Goal: Task Accomplishment & Management: Use online tool/utility

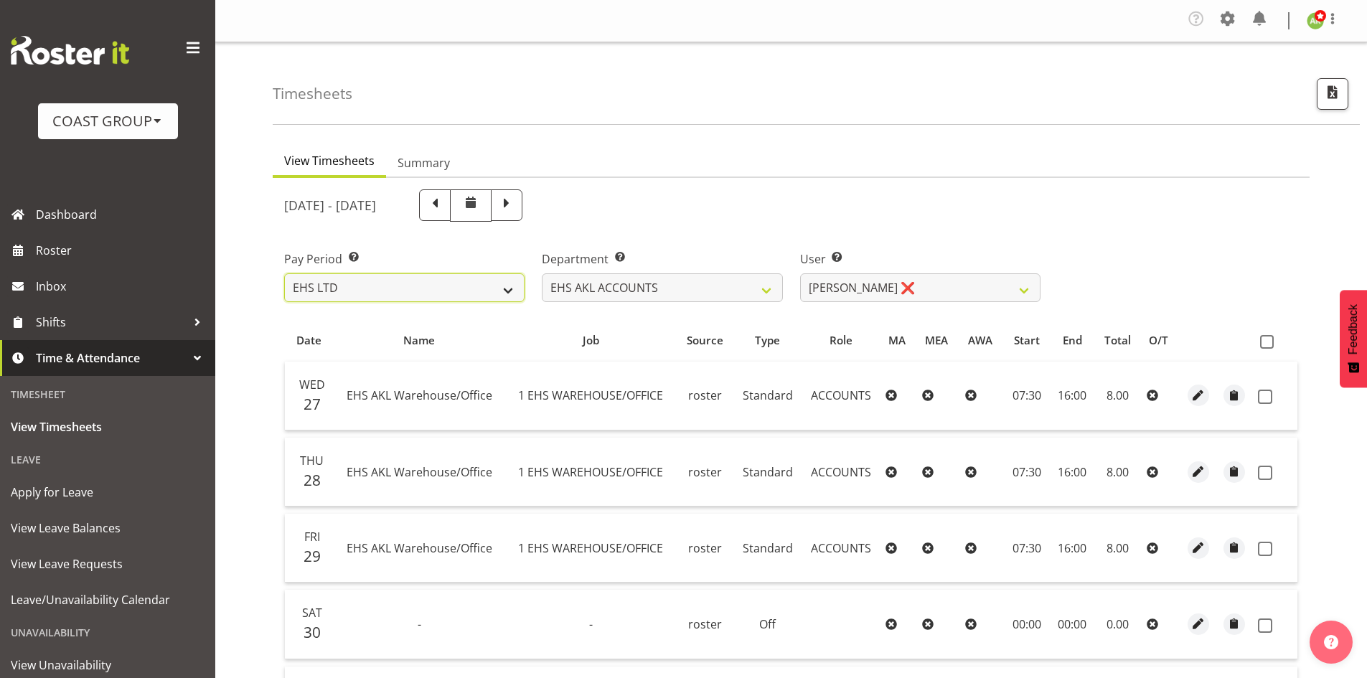
click at [438, 280] on select "SLP LTD EHS LTD DW LTD VEHICLES Carlton Events [PERSON_NAME] 120 Limited Wellin…" at bounding box center [404, 287] width 240 height 29
select select "6"
click at [284, 273] on select "SLP LTD EHS LTD DW LTD VEHICLES Carlton Events [PERSON_NAME] 120 Limited Wellin…" at bounding box center [404, 287] width 240 height 29
select select
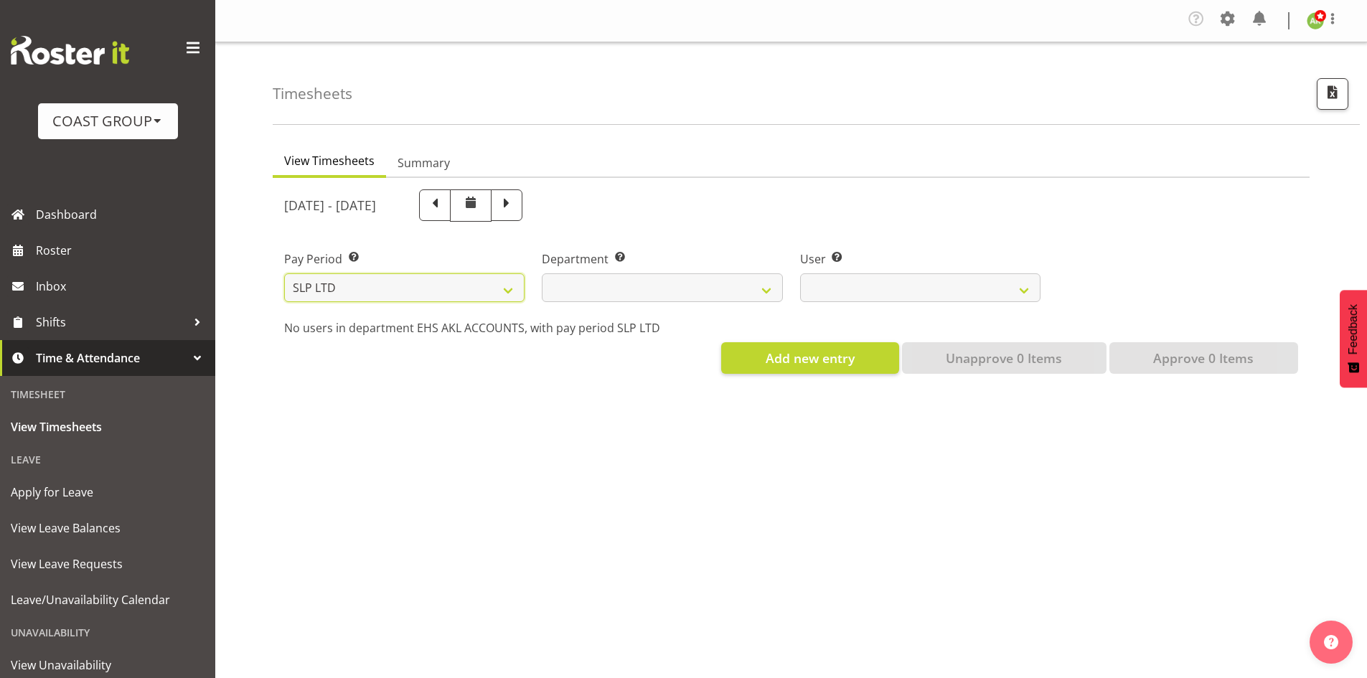
select select
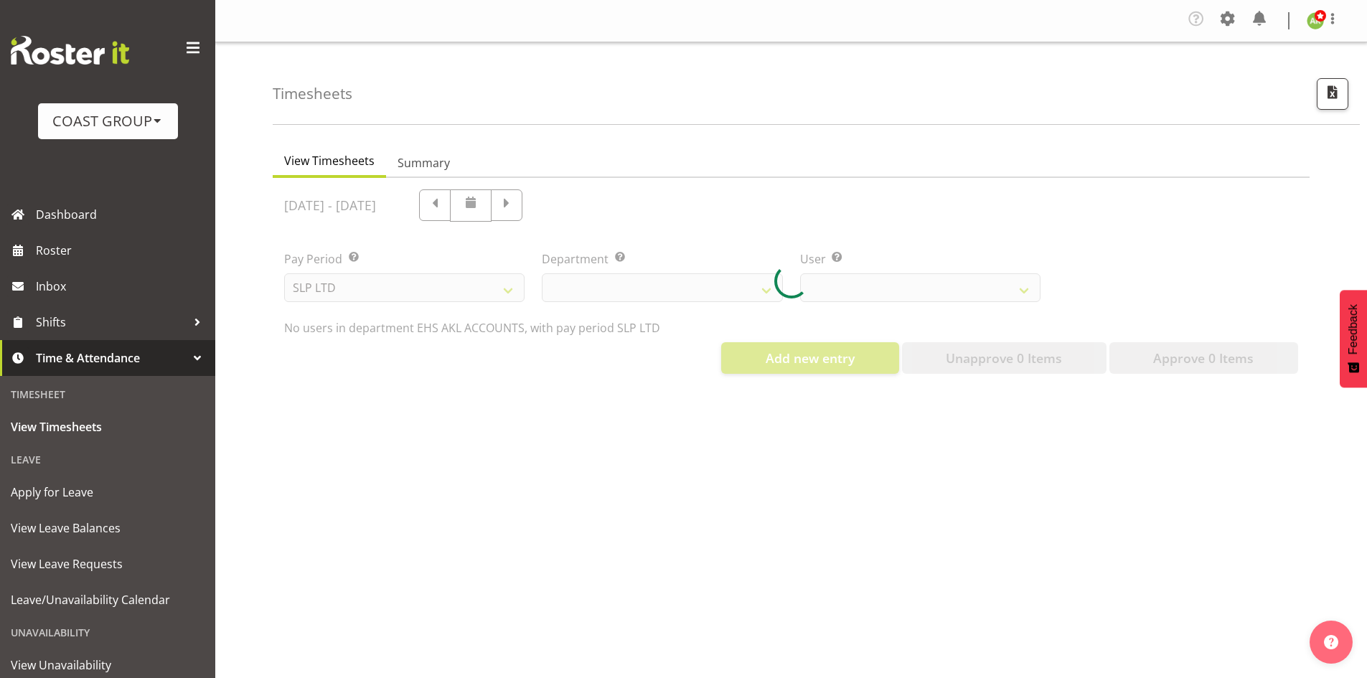
select select
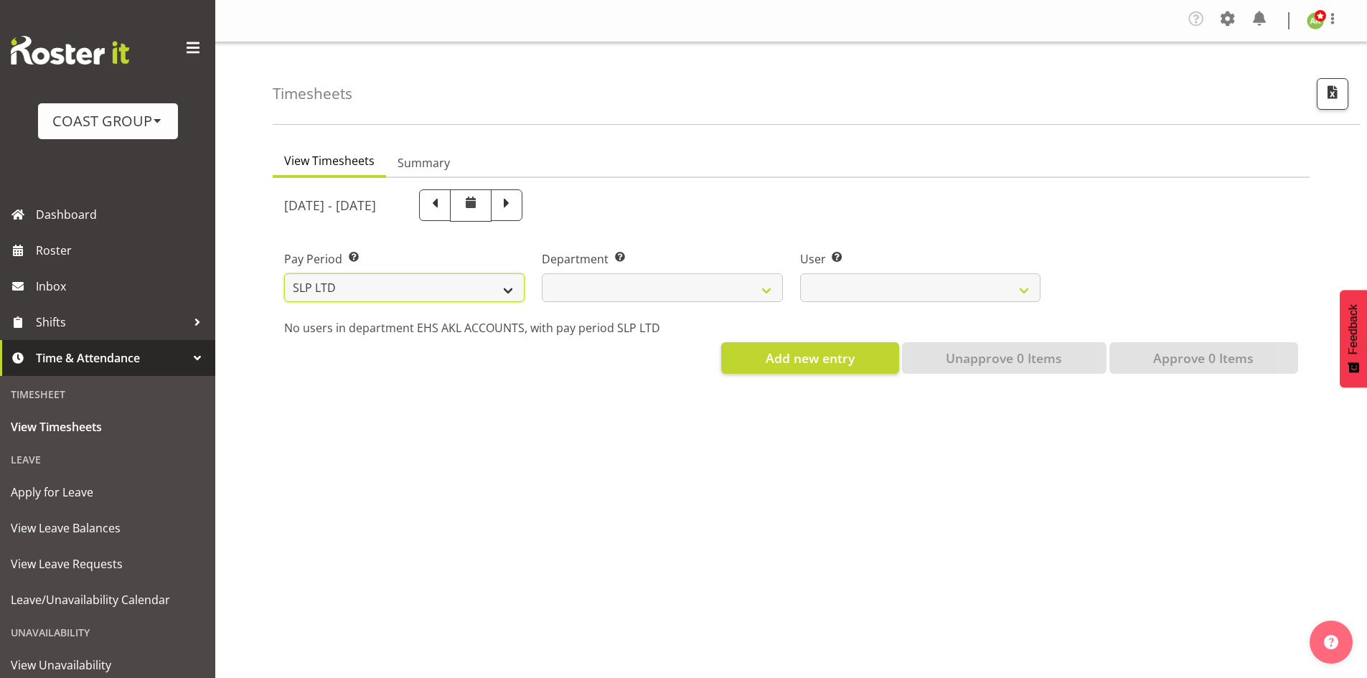
click at [493, 287] on select "SLP LTD EHS LTD DW LTD VEHICLES Carlton Events [PERSON_NAME] 120 Limited Wellin…" at bounding box center [404, 287] width 240 height 29
click at [284, 273] on select "SLP LTD EHS LTD DW LTD VEHICLES Carlton Events [PERSON_NAME] 120 Limited Wellin…" at bounding box center [404, 287] width 240 height 29
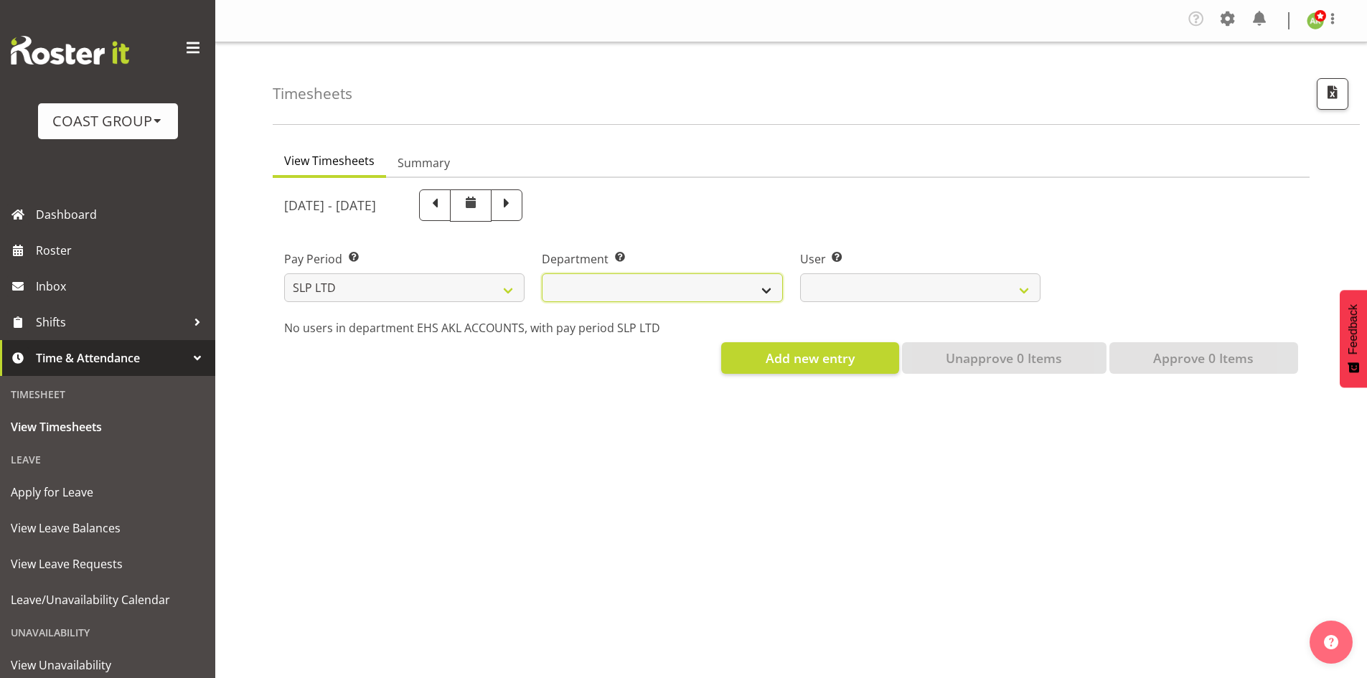
click at [675, 296] on select "SLP CHC SLP OFFICE SLP PRODUCTION SLP TRADE" at bounding box center [662, 287] width 240 height 29
click at [542, 273] on select "SLP CHC SLP OFFICE SLP PRODUCTION SLP TRADE" at bounding box center [662, 287] width 240 height 29
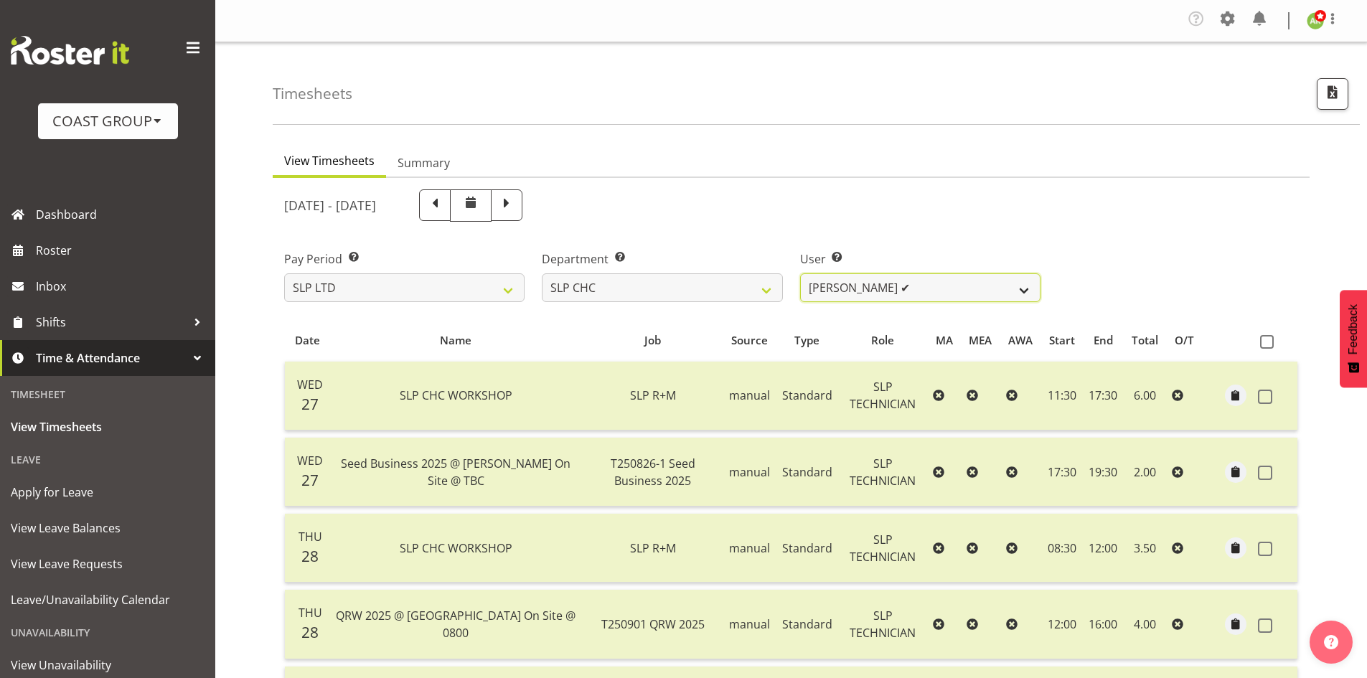
click at [908, 296] on select "[PERSON_NAME] ✔ [PERSON_NAME] ✔ [PERSON_NAME] ✔" at bounding box center [920, 287] width 240 height 29
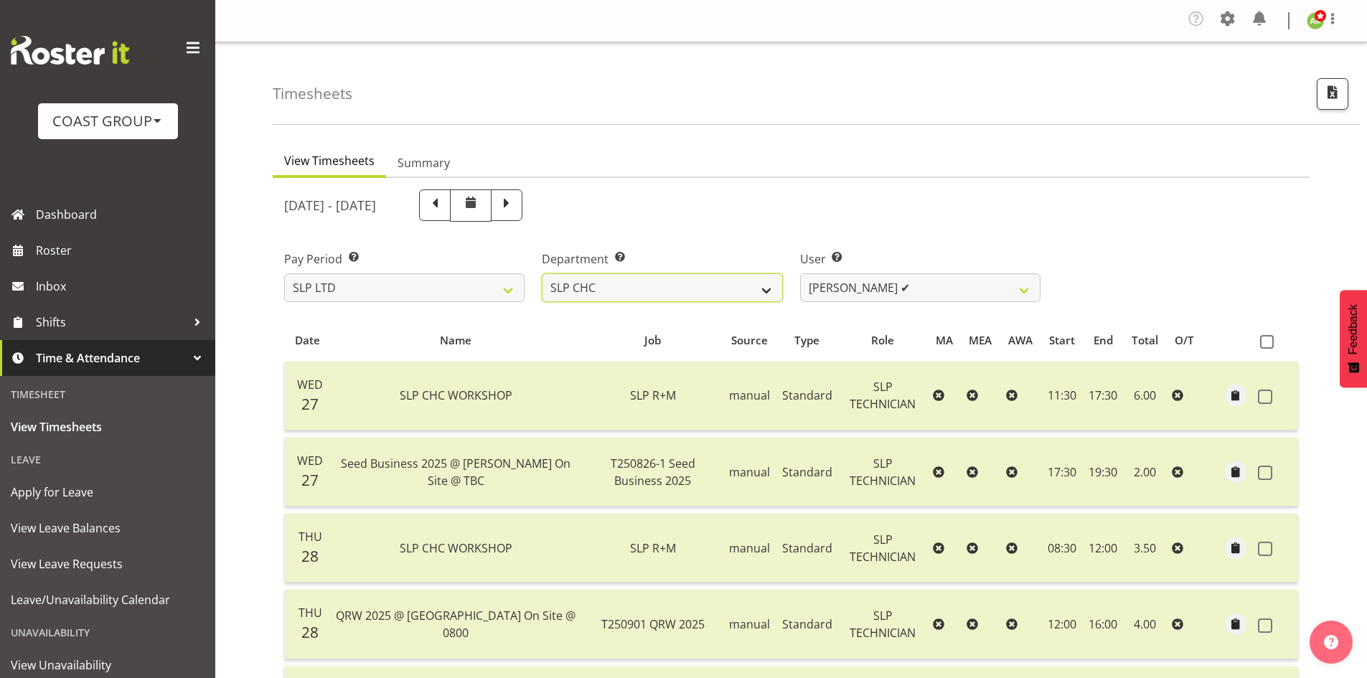
click at [702, 288] on select "SLP CHC SLP OFFICE SLP PRODUCTION SLP TRADE" at bounding box center [662, 287] width 240 height 29
click at [542, 273] on select "SLP CHC SLP OFFICE SLP PRODUCTION SLP TRADE" at bounding box center [662, 287] width 240 height 29
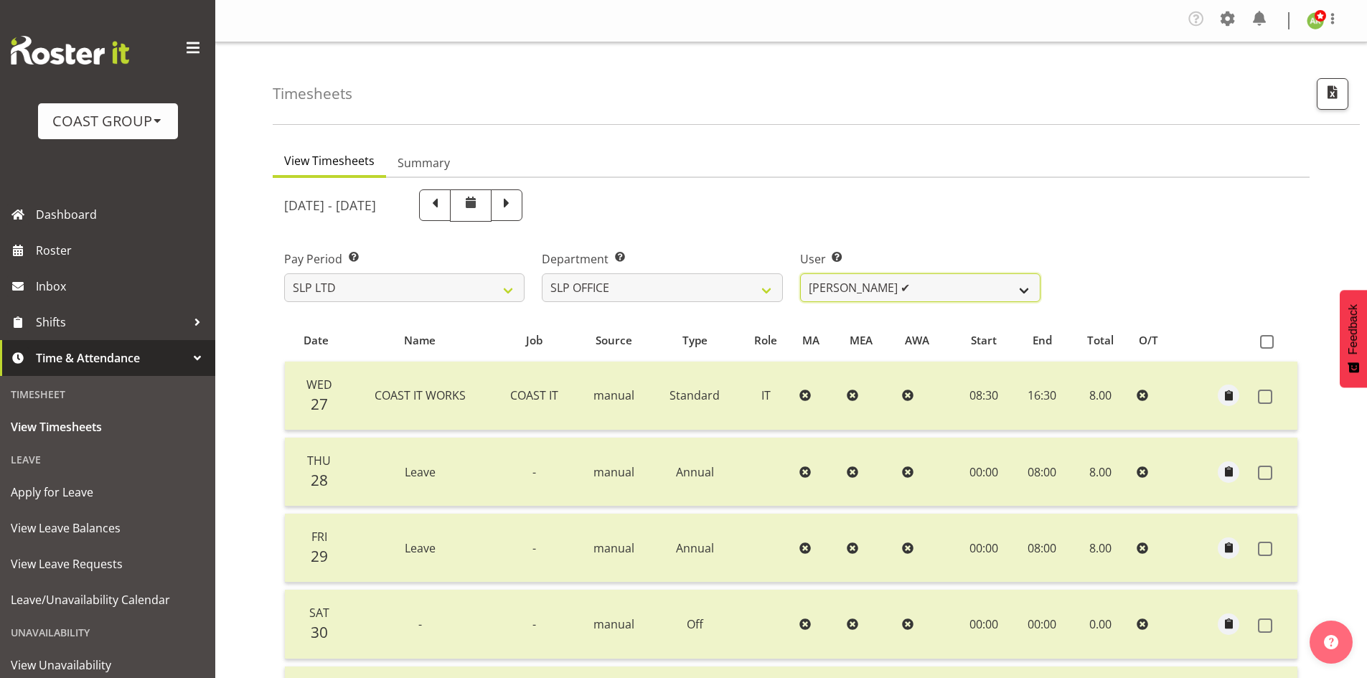
click at [932, 296] on select "[PERSON_NAME] ✔ [PERSON_NAME] ✔ [PERSON_NAME] ✔" at bounding box center [920, 287] width 240 height 29
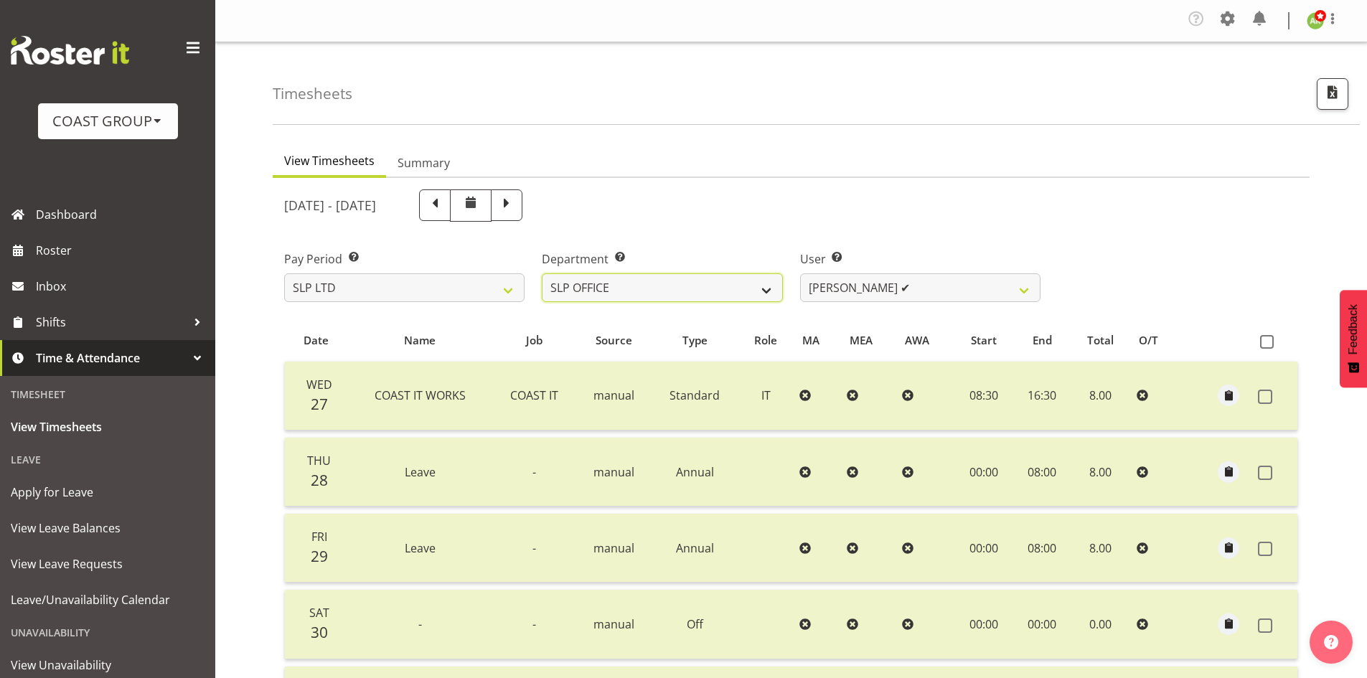
drag, startPoint x: 681, startPoint y: 291, endPoint x: 689, endPoint y: 296, distance: 10.0
click at [681, 291] on select "SLP CHC SLP OFFICE SLP PRODUCTION SLP TRADE" at bounding box center [662, 287] width 240 height 29
select select "24"
click at [542, 273] on select "SLP CHC SLP OFFICE SLP PRODUCTION SLP TRADE" at bounding box center [662, 287] width 240 height 29
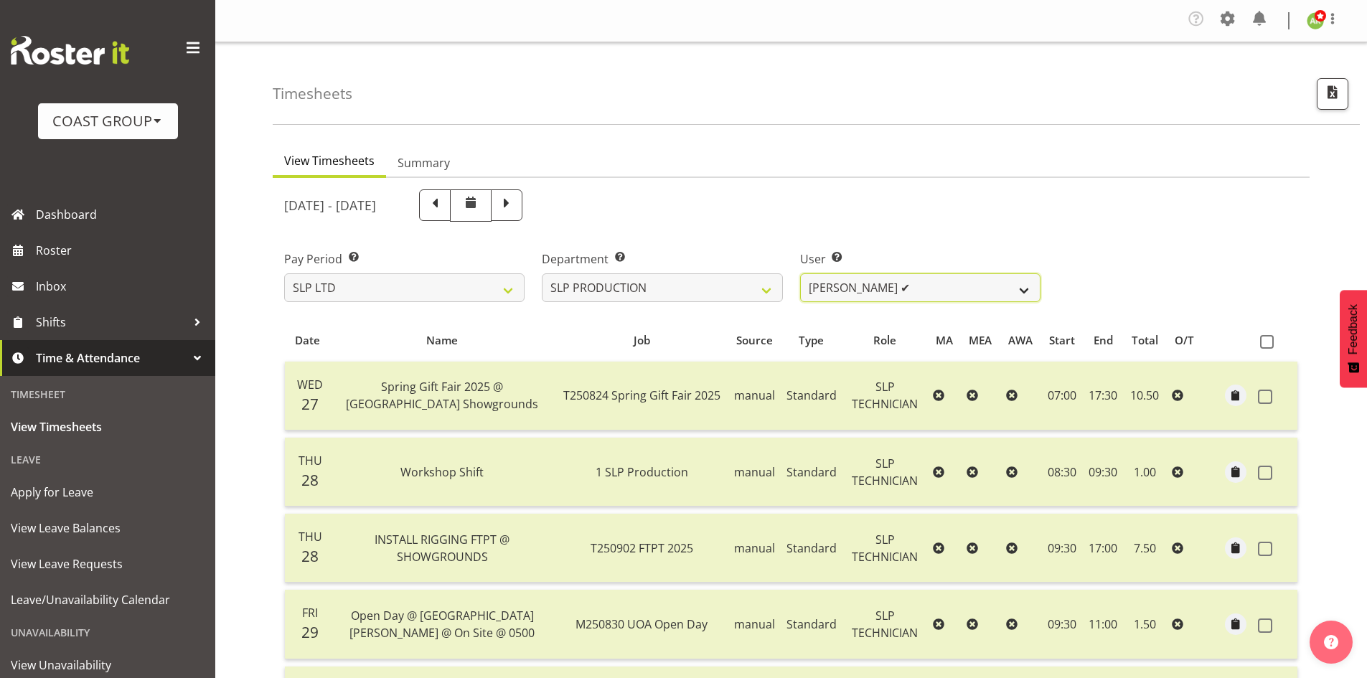
click at [976, 294] on select "[PERSON_NAME] ✔ [PERSON_NAME] ✔ [PERSON_NAME] ✔ [PERSON_NAME] ✔ [PERSON_NAME] ✔…" at bounding box center [920, 287] width 240 height 29
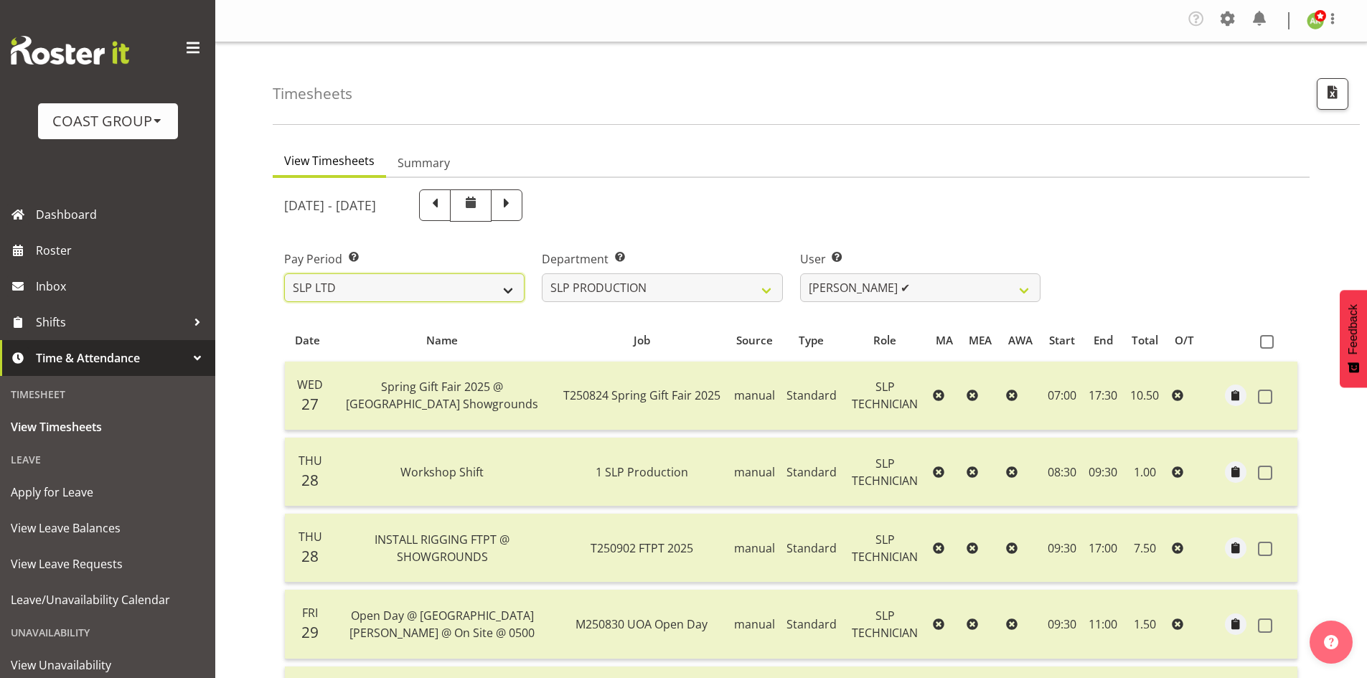
click at [385, 276] on select "SLP LTD EHS LTD DW LTD VEHICLES Carlton Events [PERSON_NAME] 120 Limited Wellin…" at bounding box center [404, 287] width 240 height 29
select select "7"
click at [284, 273] on select "SLP LTD EHS LTD DW LTD VEHICLES Carlton Events [PERSON_NAME] 120 Limited Wellin…" at bounding box center [404, 287] width 240 height 29
select select
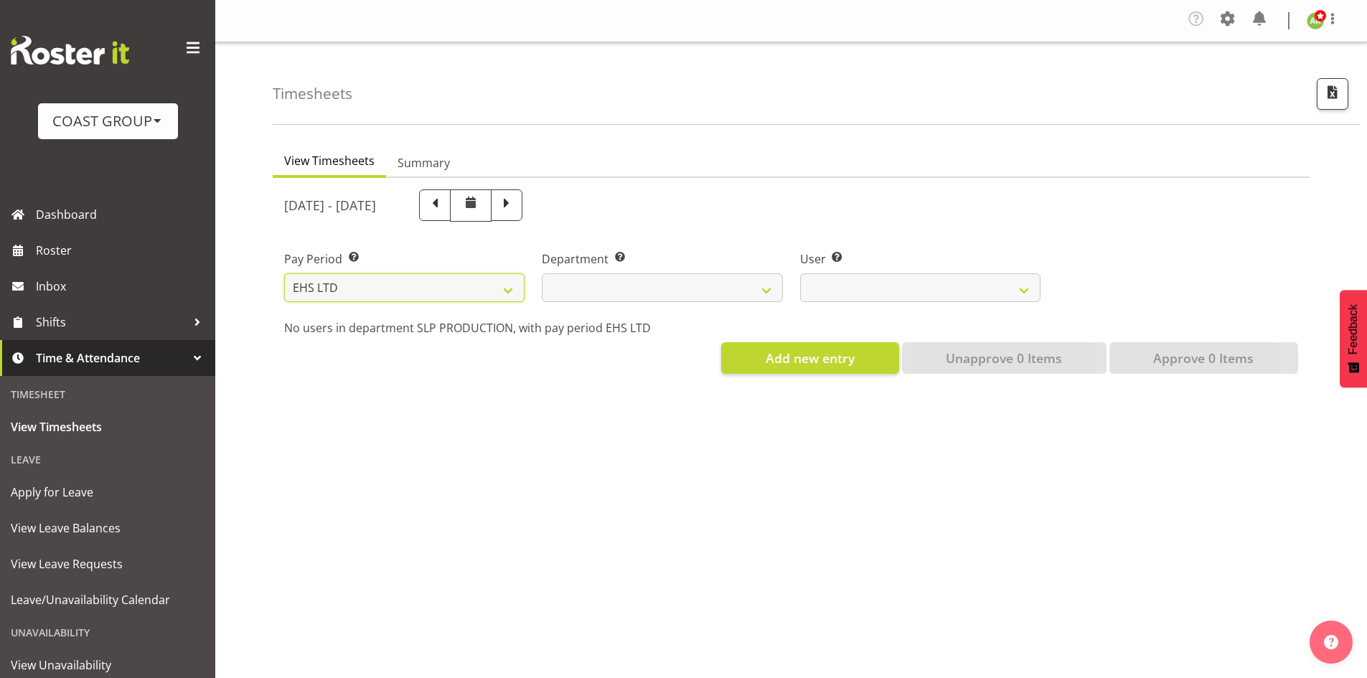
select select
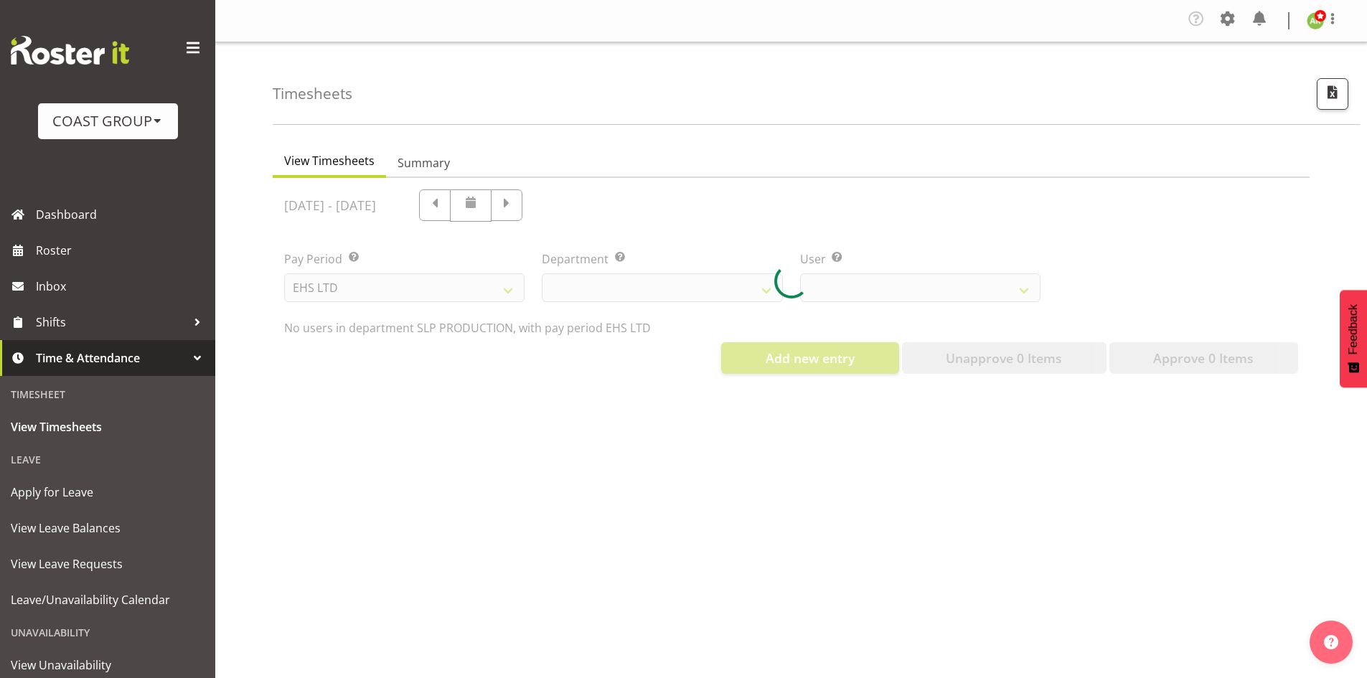
select select
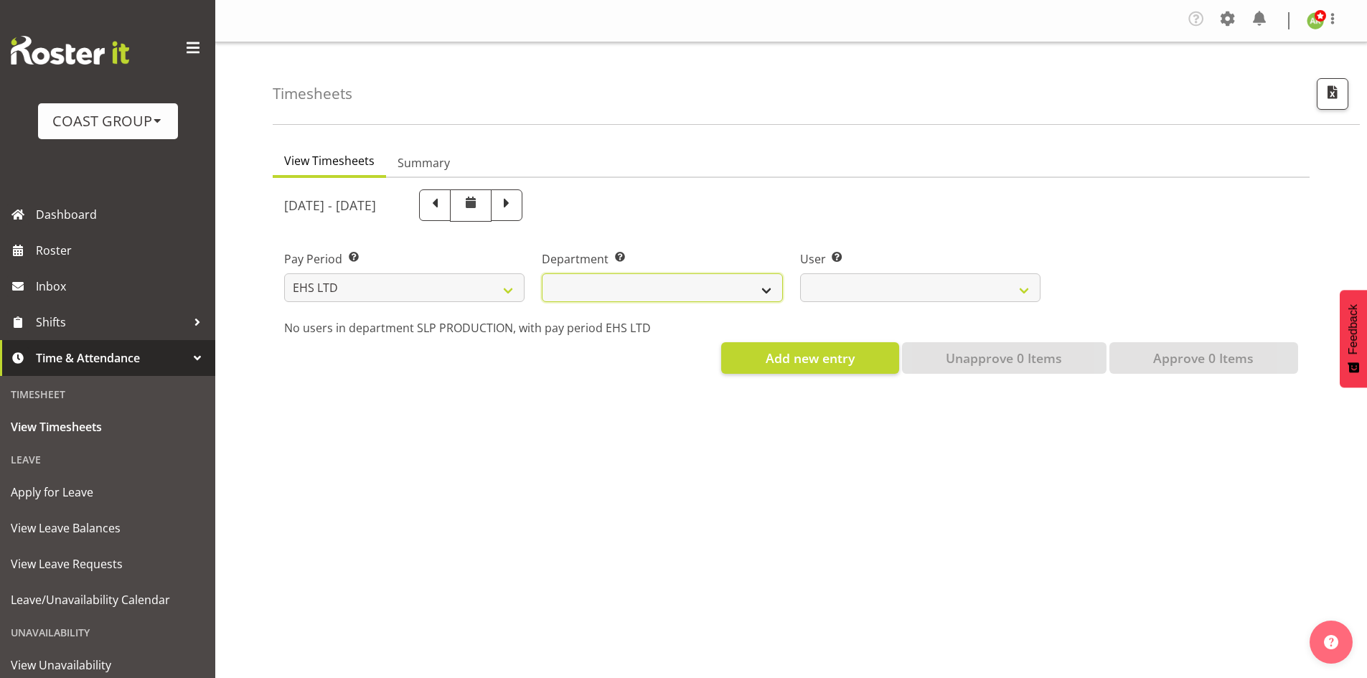
click at [734, 273] on select "EHS AKL ACCOUNTS EHS AKL CARPET EHS AKL D&B EHS AKL DESIGNER EHS AKL FURNITURE …" at bounding box center [662, 287] width 240 height 29
select select "34"
click at [542, 273] on select "EHS AKL ACCOUNTS EHS AKL CARPET EHS AKL D&B EHS AKL DESIGNER EHS AKL FURNITURE …" at bounding box center [662, 287] width 240 height 29
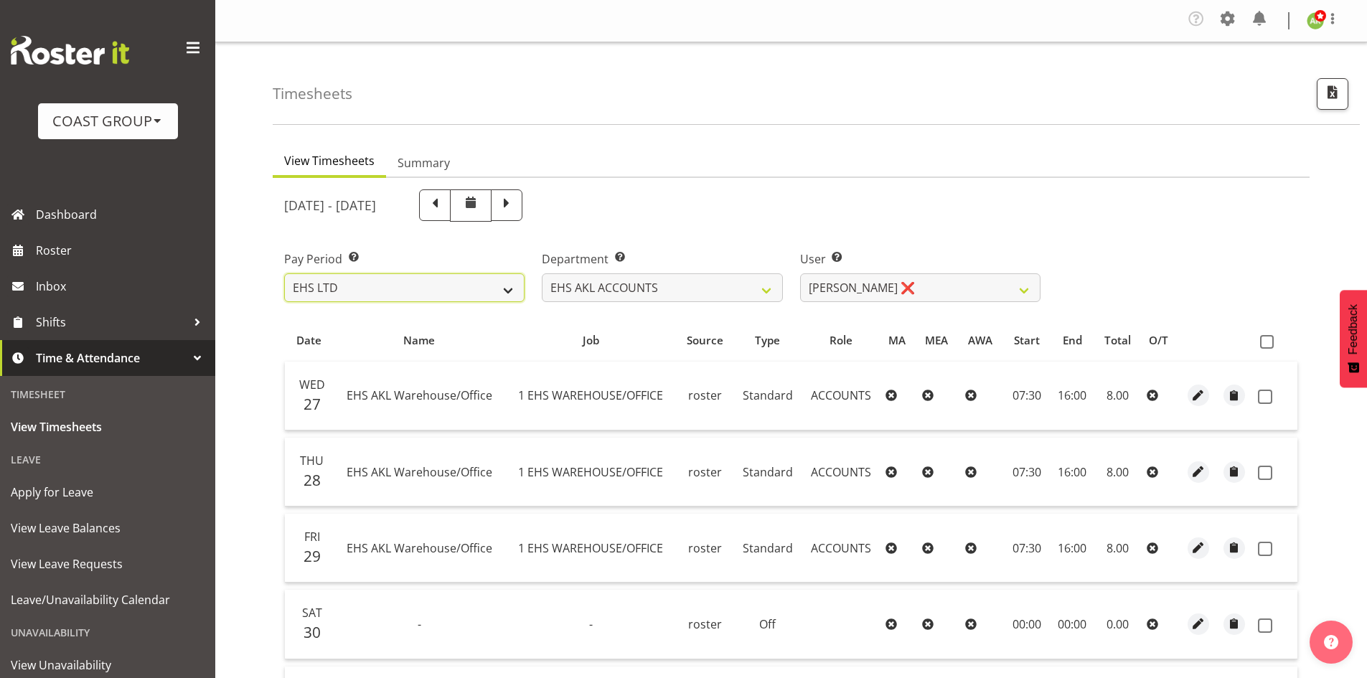
click at [436, 285] on select "SLP LTD EHS LTD DW LTD VEHICLES Carlton Events [PERSON_NAME] 120 Limited Wellin…" at bounding box center [404, 287] width 240 height 29
select select "6"
click at [284, 273] on select "SLP LTD EHS LTD DW LTD VEHICLES Carlton Events [PERSON_NAME] 120 Limited Wellin…" at bounding box center [404, 287] width 240 height 29
select select
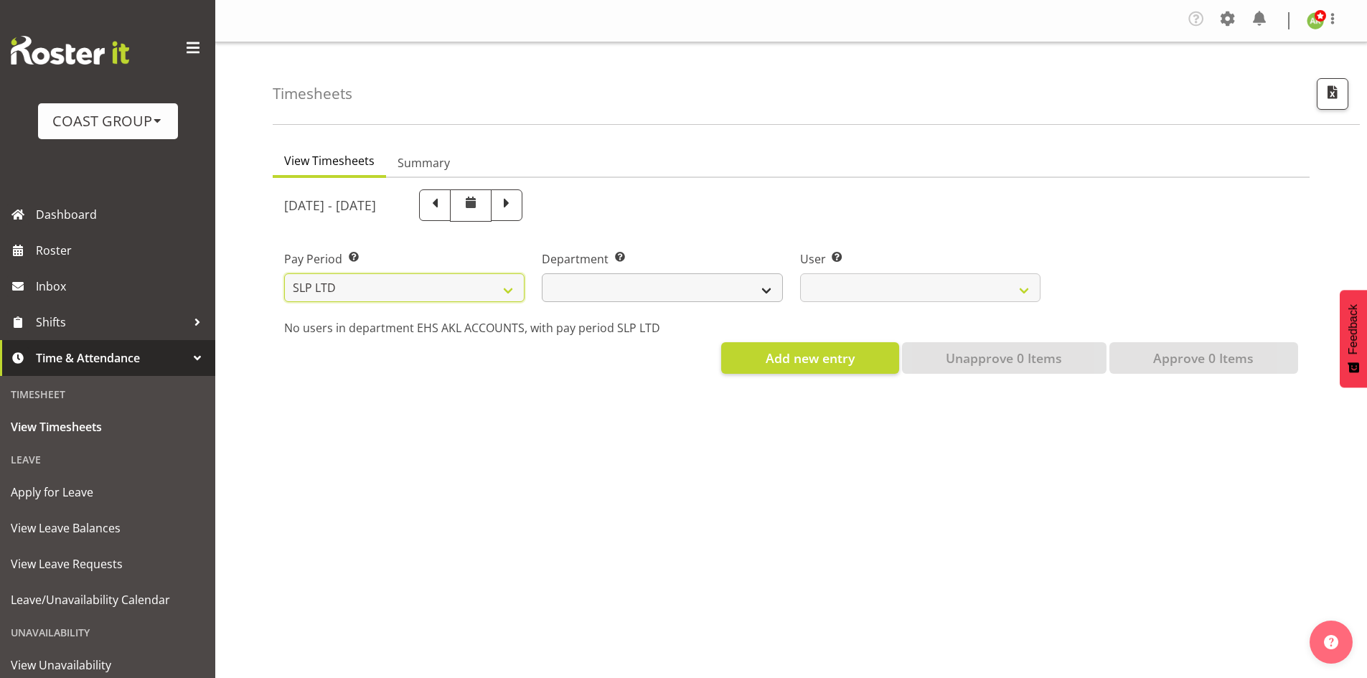
select select
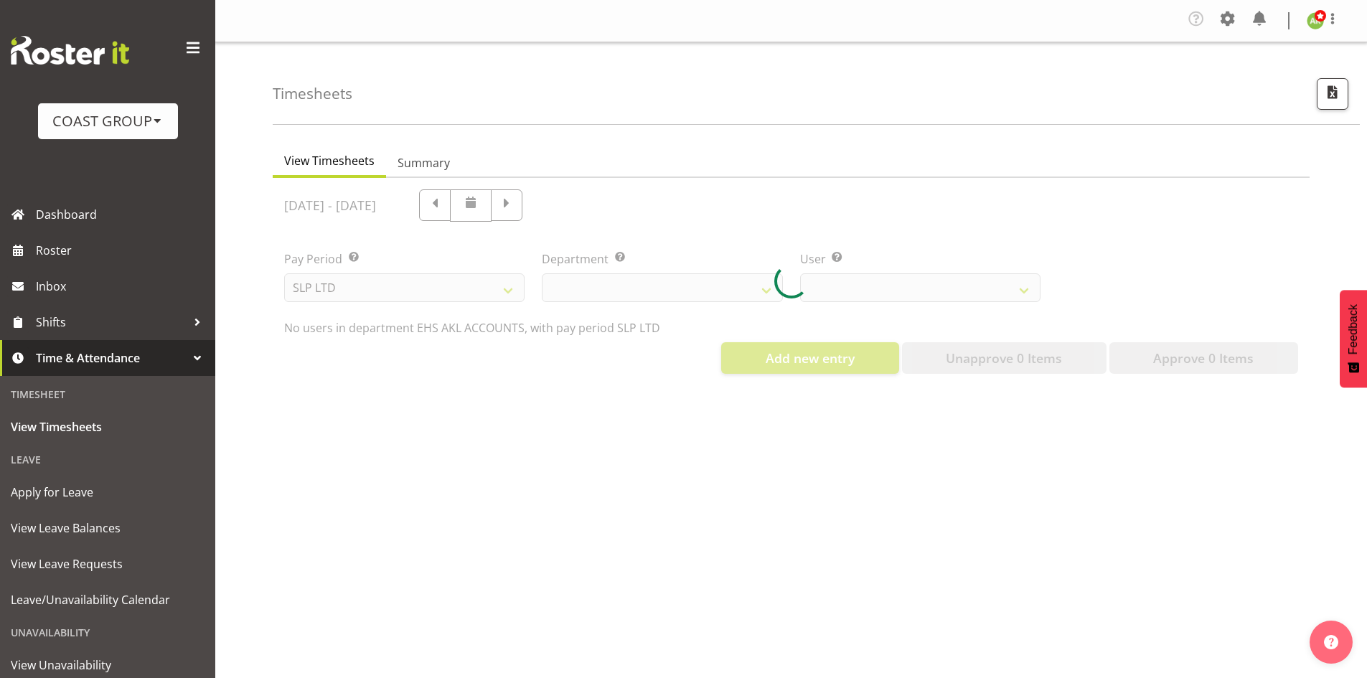
select select
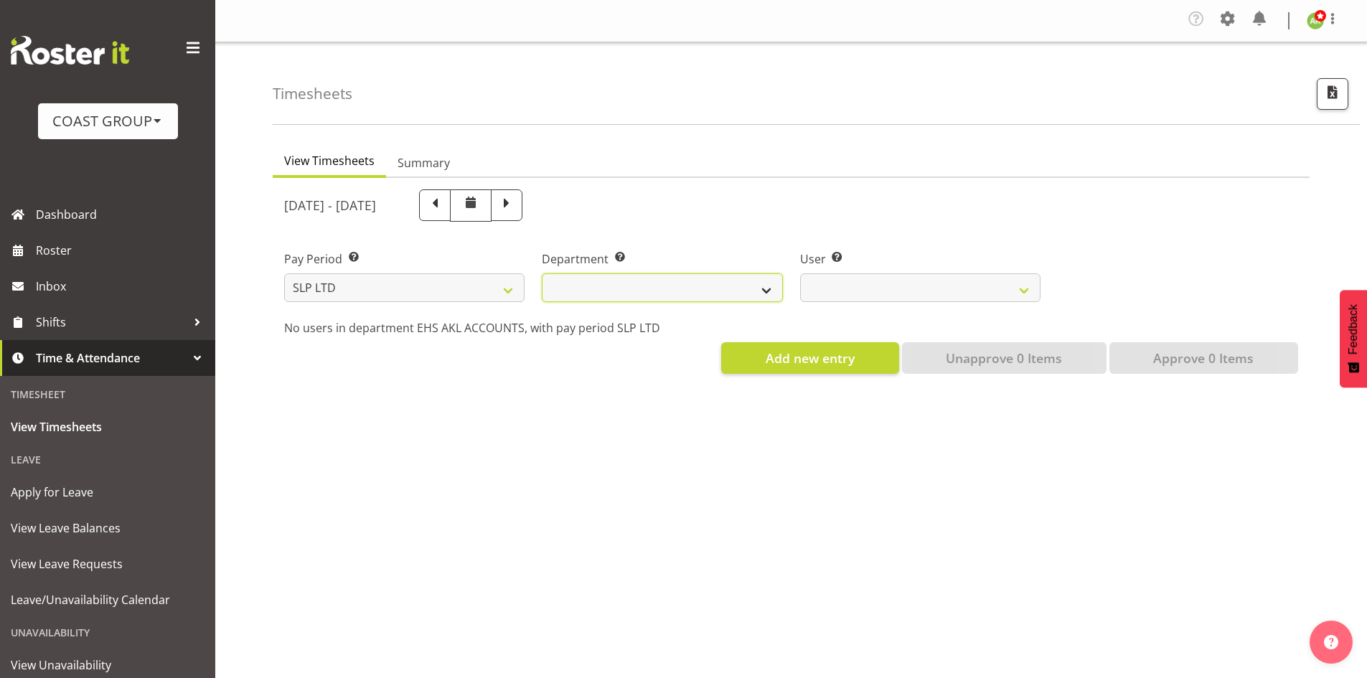
click at [682, 284] on select "SLP CHC SLP OFFICE SLP PRODUCTION SLP TRADE" at bounding box center [662, 287] width 240 height 29
click at [542, 273] on select "SLP CHC SLP OFFICE SLP PRODUCTION SLP TRADE" at bounding box center [662, 287] width 240 height 29
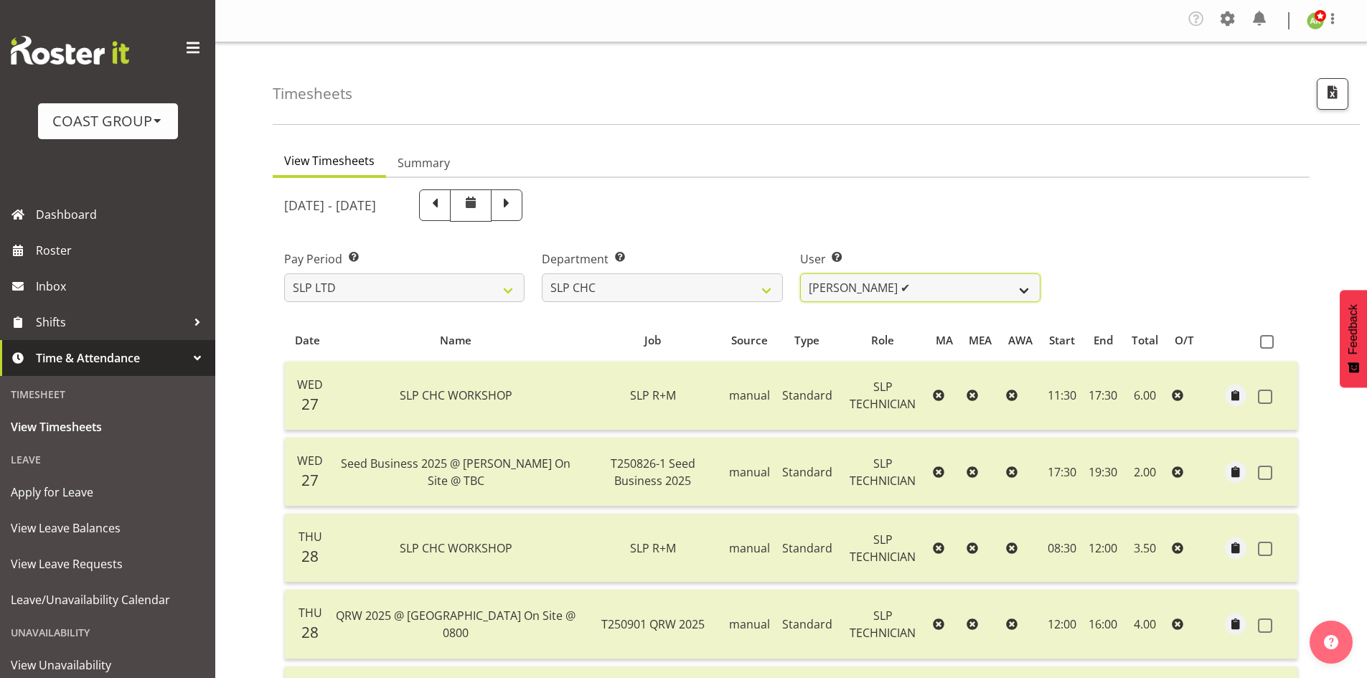
click at [1009, 293] on select "[PERSON_NAME] ✔ [PERSON_NAME] ✔ [PERSON_NAME] ✔" at bounding box center [920, 287] width 240 height 29
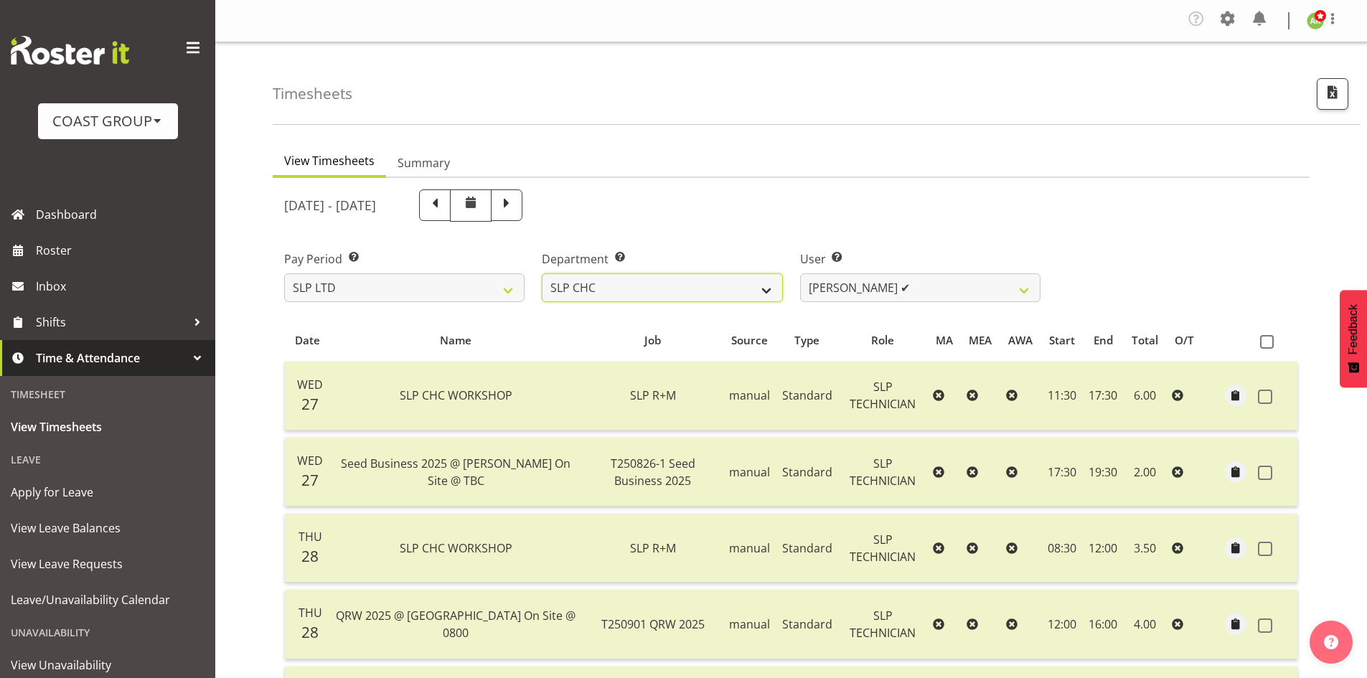
click at [725, 276] on select "SLP CHC SLP OFFICE SLP PRODUCTION SLP TRADE" at bounding box center [662, 287] width 240 height 29
click at [542, 273] on select "SLP CHC SLP OFFICE SLP PRODUCTION SLP TRADE" at bounding box center [662, 287] width 240 height 29
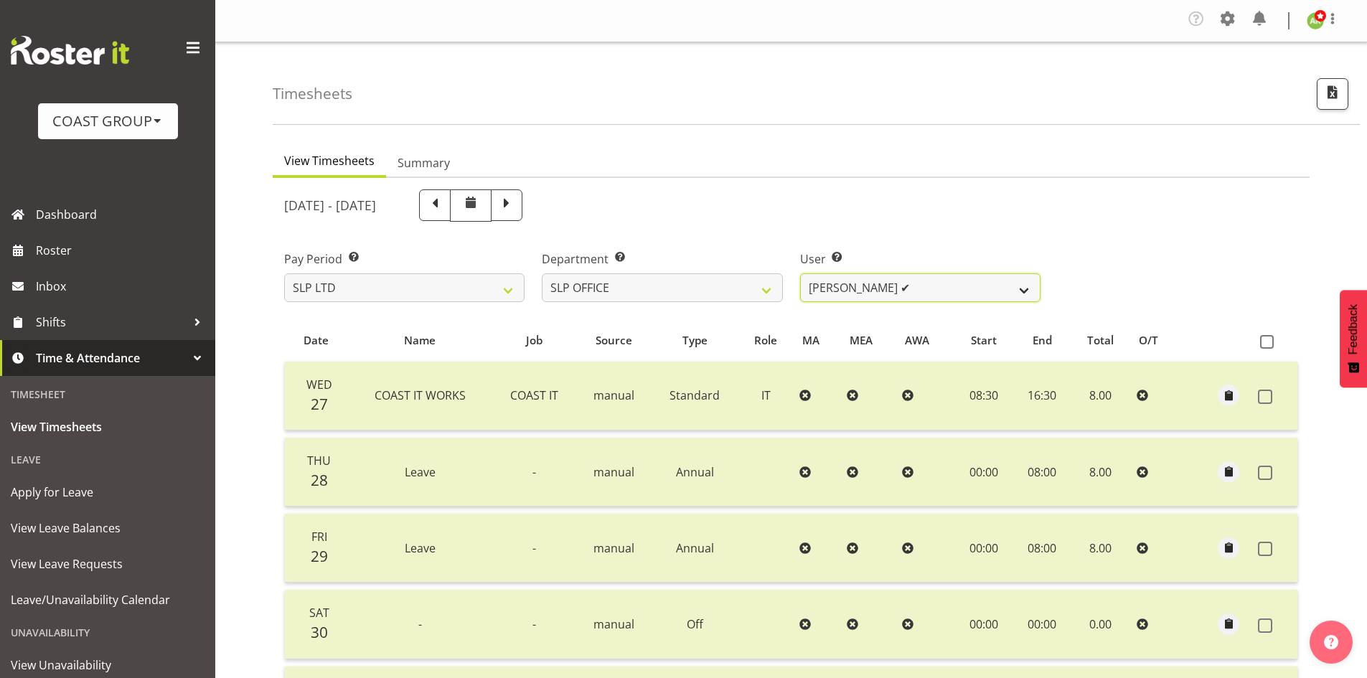
click at [973, 296] on select "[PERSON_NAME] ✔ [PERSON_NAME] ✔ [PERSON_NAME] ✔" at bounding box center [920, 287] width 240 height 29
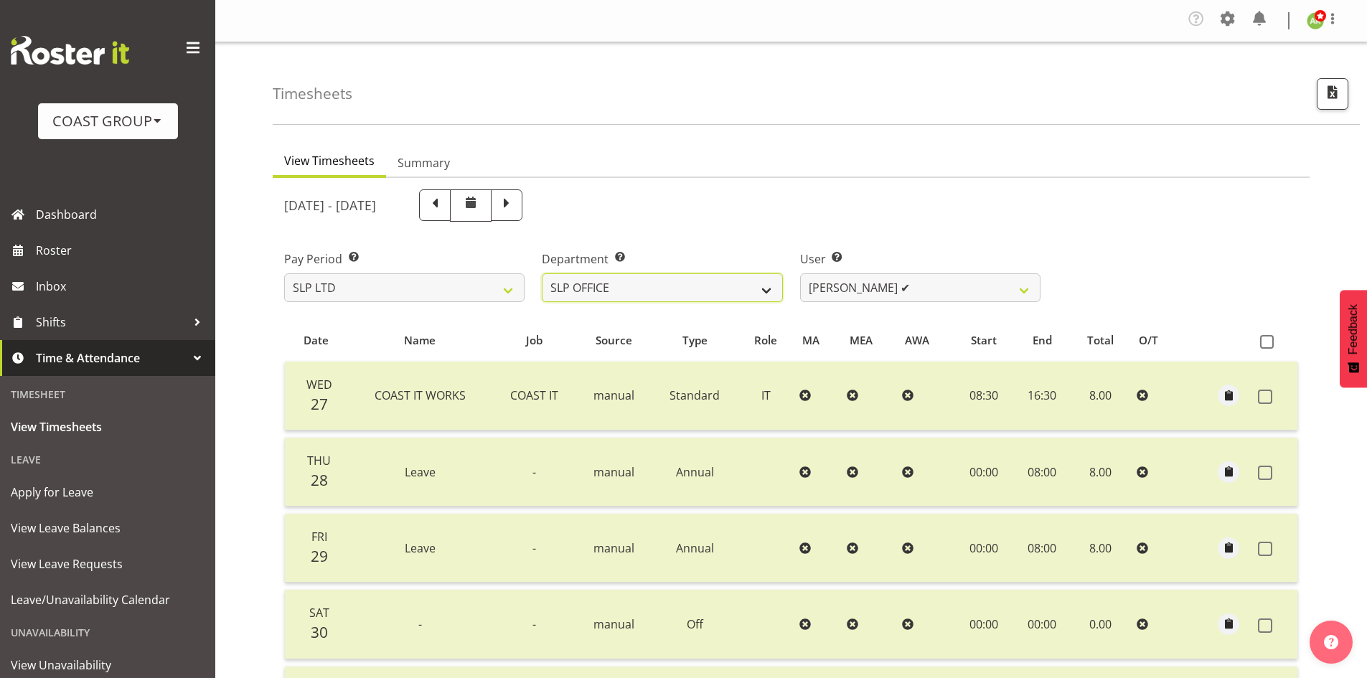
click at [757, 295] on select "SLP CHC SLP OFFICE SLP PRODUCTION SLP TRADE" at bounding box center [662, 287] width 240 height 29
click at [542, 273] on select "SLP CHC SLP OFFICE SLP PRODUCTION SLP TRADE" at bounding box center [662, 287] width 240 height 29
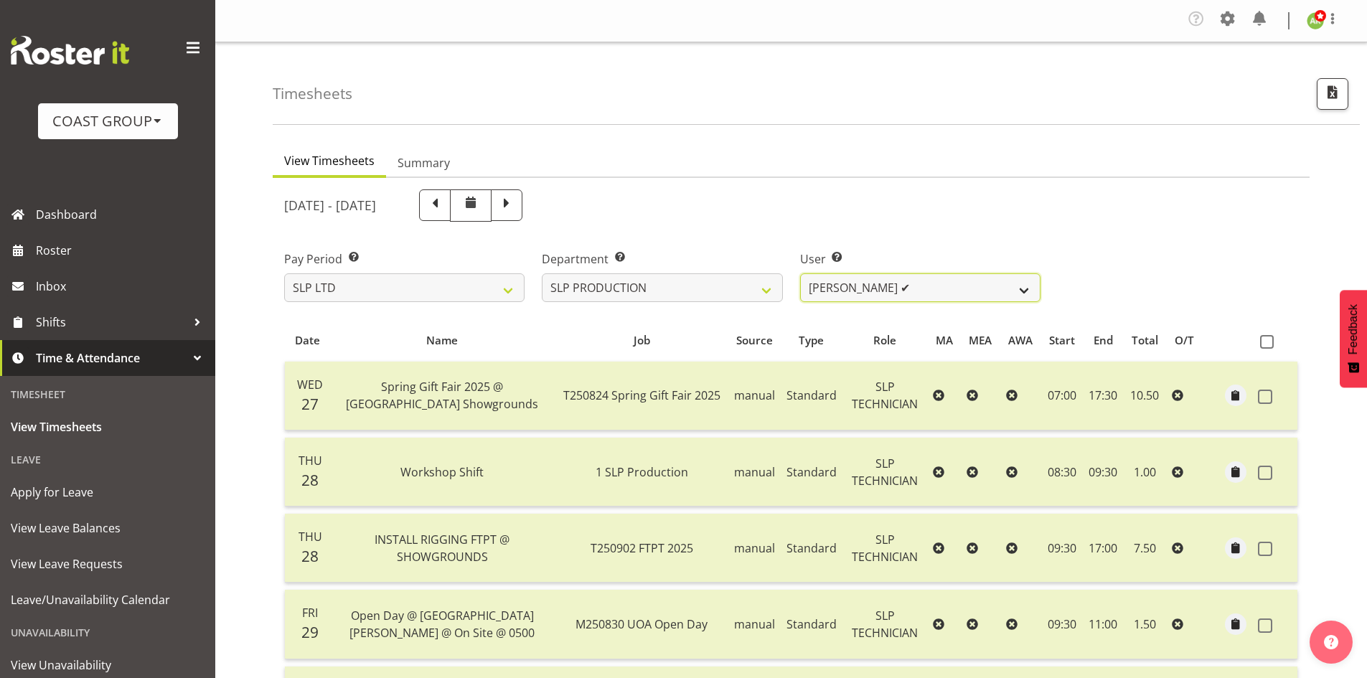
click at [967, 287] on select "[PERSON_NAME] ✔ [PERSON_NAME] ✔ [PERSON_NAME] ✔ [PERSON_NAME] ✔ [PERSON_NAME] ✔…" at bounding box center [920, 287] width 240 height 29
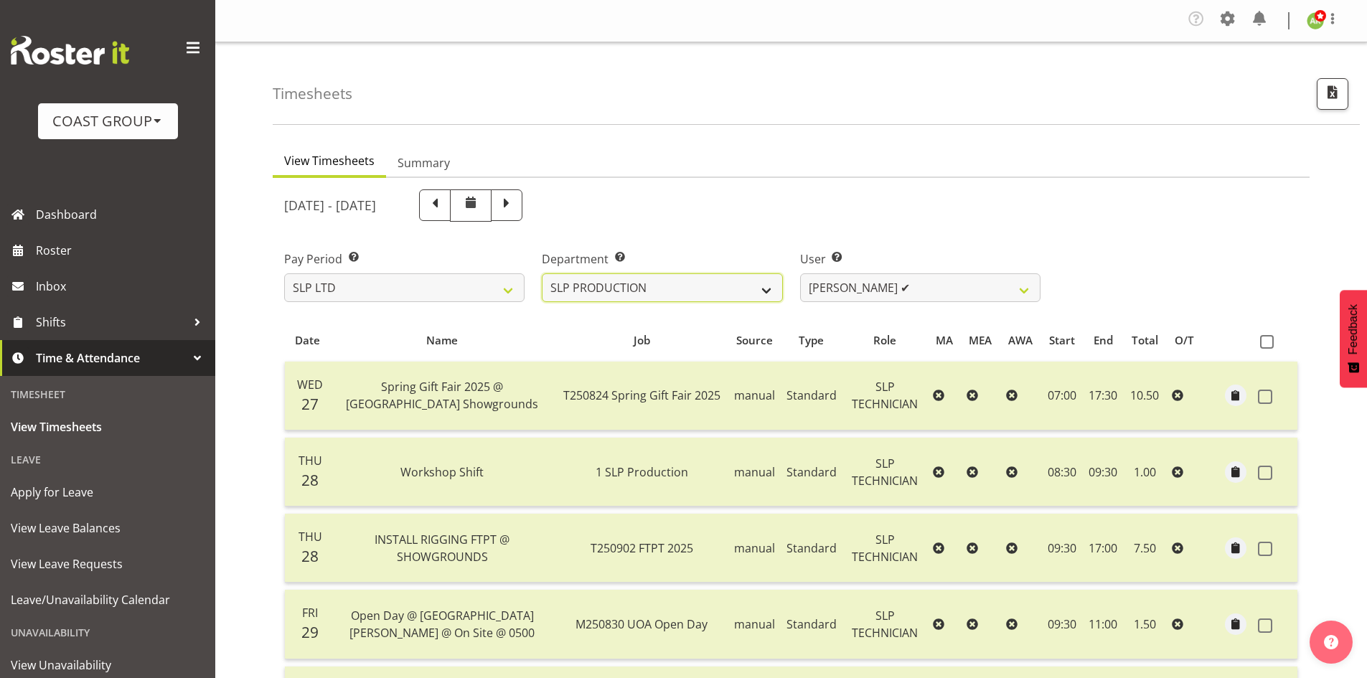
click at [706, 281] on select "SLP CHC SLP OFFICE SLP PRODUCTION SLP TRADE" at bounding box center [662, 287] width 240 height 29
select select "23"
click at [542, 273] on select "SLP CHC SLP OFFICE SLP PRODUCTION SLP TRADE" at bounding box center [662, 287] width 240 height 29
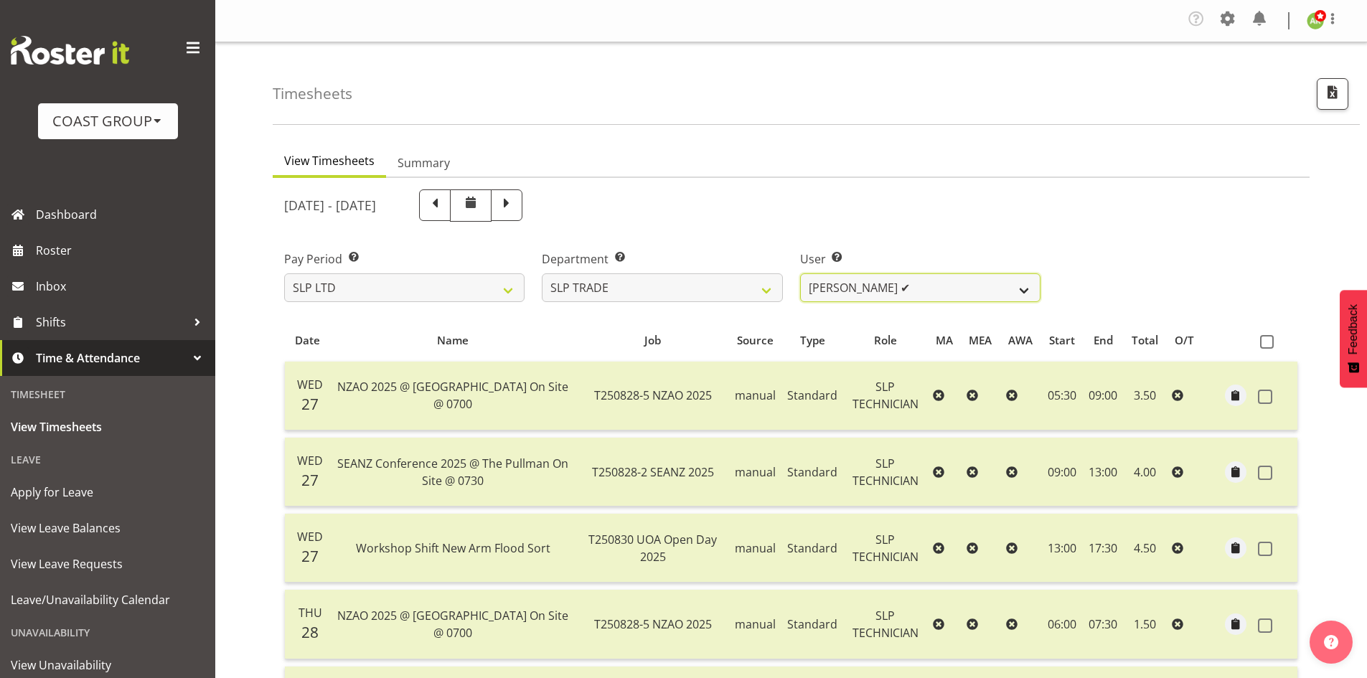
click at [989, 293] on select "[PERSON_NAME] ✔ [PERSON_NAME] ✔ [PERSON_NAME] ✔ [PERSON_NAME] ✔ [PERSON_NAME] ✔…" at bounding box center [920, 287] width 240 height 29
click at [1328, 104] on button "button" at bounding box center [1333, 94] width 32 height 32
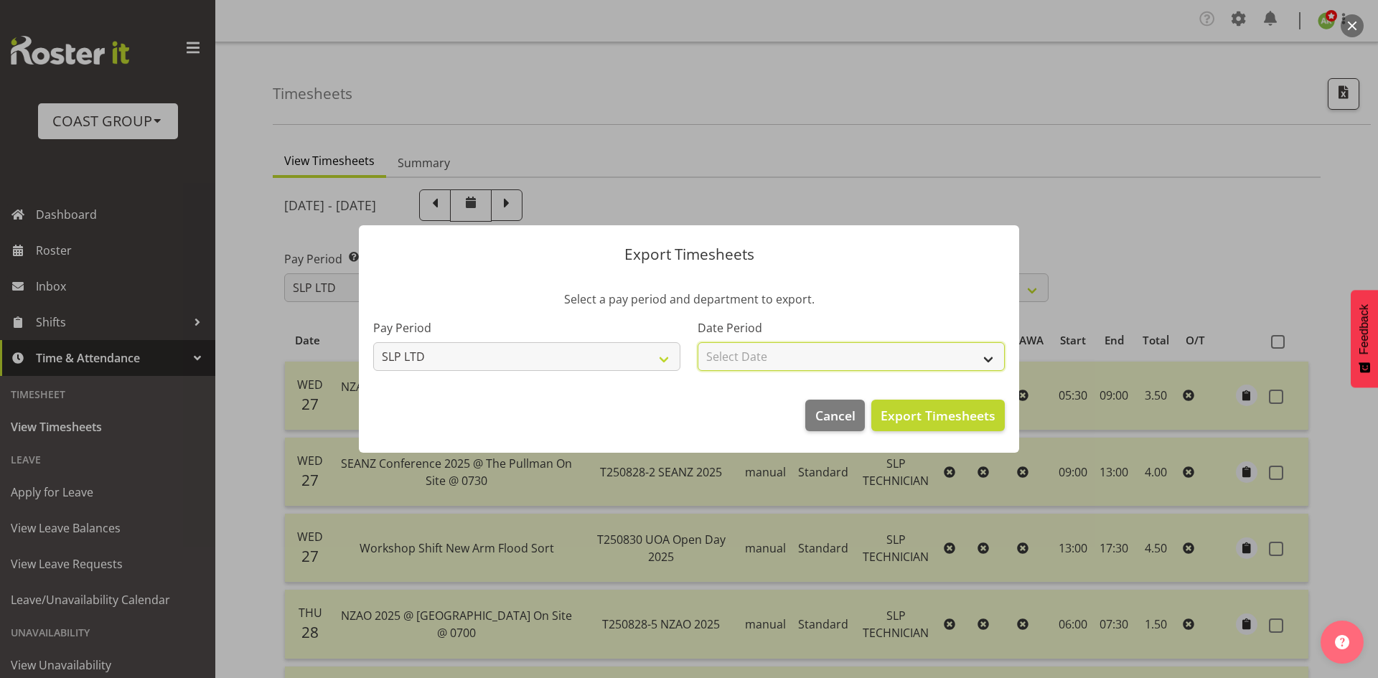
click at [910, 361] on select "Select Date Week starting [DATE] Week starting [DATE] Week starting [DATE] Week…" at bounding box center [851, 356] width 307 height 29
select select "[DATE]"
click at [698, 342] on select "Select Date Week starting [DATE] Week starting [DATE] Week starting [DATE] Week…" at bounding box center [851, 356] width 307 height 29
click at [944, 416] on span "Export Timesheets" at bounding box center [938, 415] width 115 height 19
click at [787, 144] on div at bounding box center [689, 339] width 1378 height 678
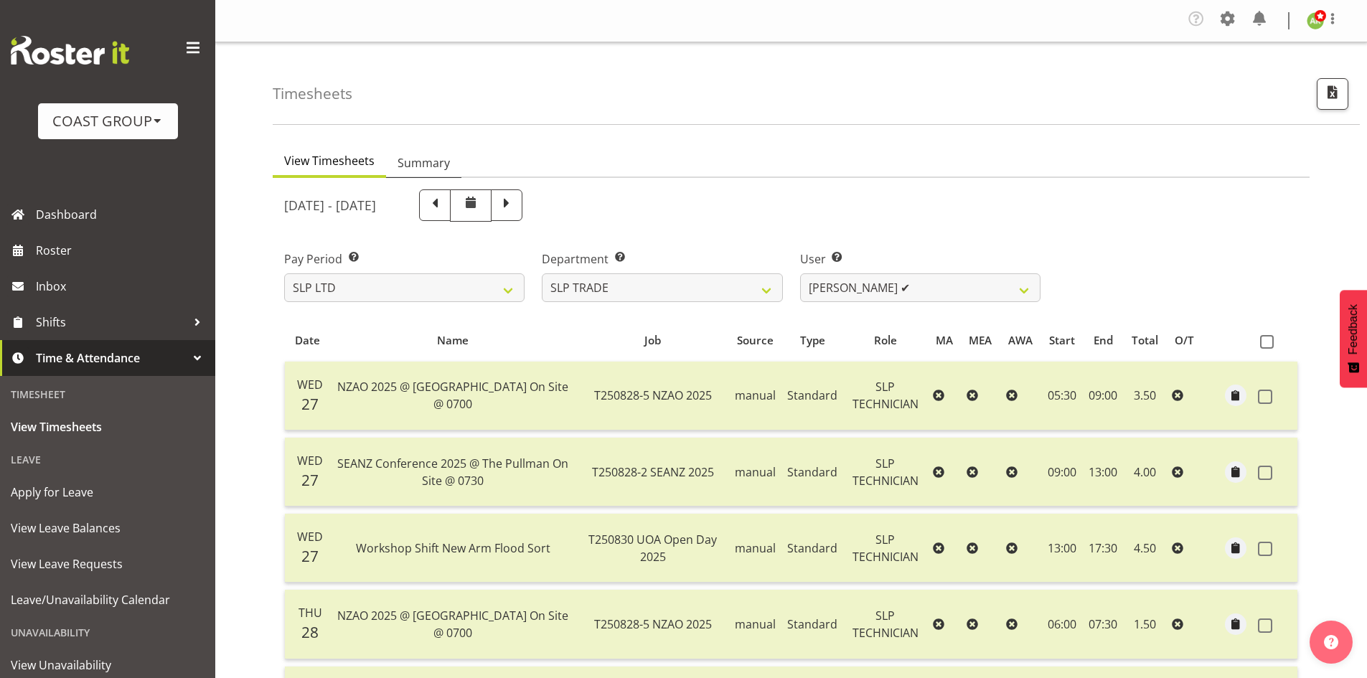
click at [414, 157] on span "Summary" at bounding box center [424, 162] width 52 height 17
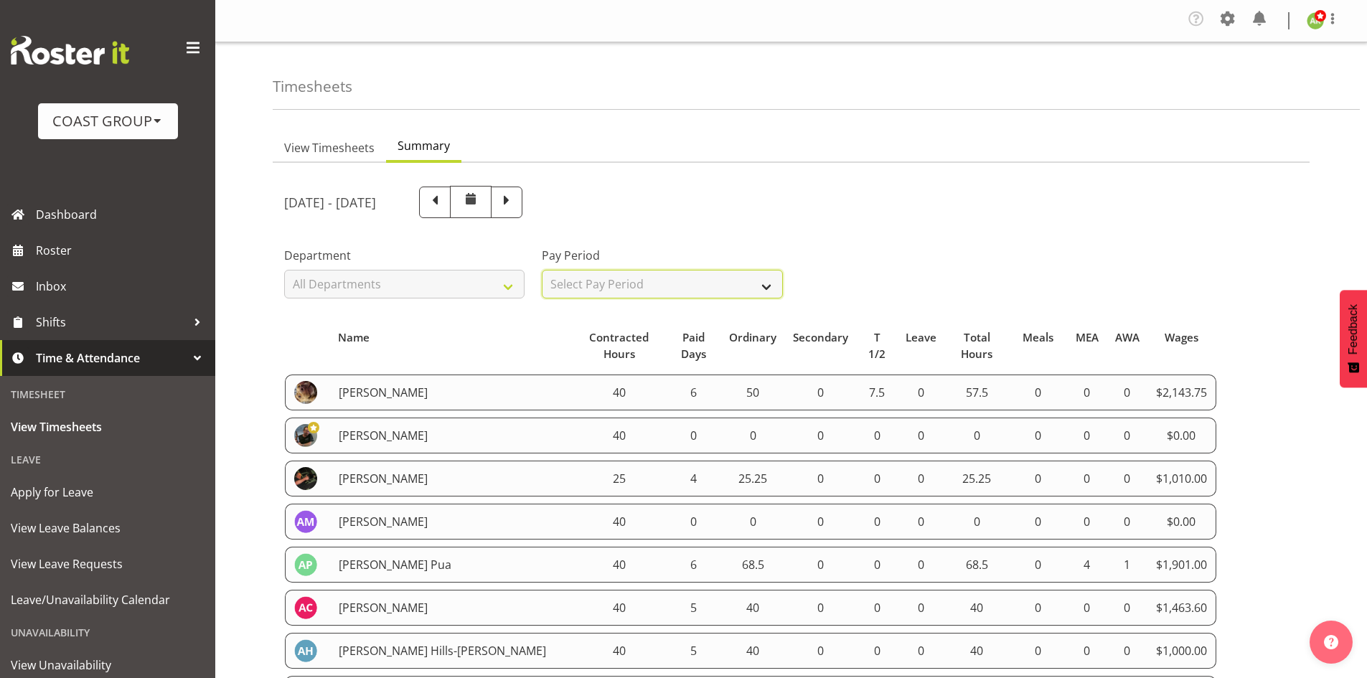
click at [689, 290] on select "Select Pay Period All Pay Periods SLP LTD EHS LTD DW LTD VEHICLES Carlton Event…" at bounding box center [662, 284] width 240 height 29
select select "6"
click at [542, 270] on select "Select Pay Period All Pay Periods SLP LTD EHS LTD DW LTD VEHICLES Carlton Event…" at bounding box center [662, 284] width 240 height 29
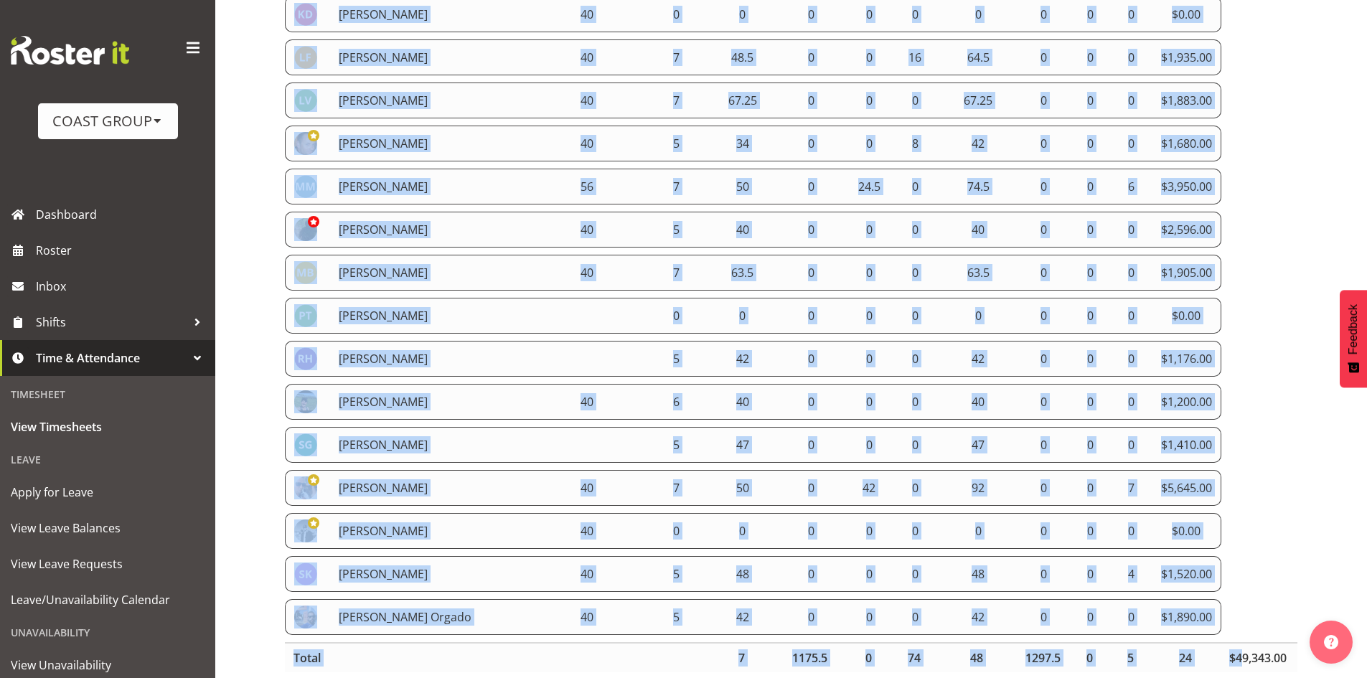
scroll to position [931, 0]
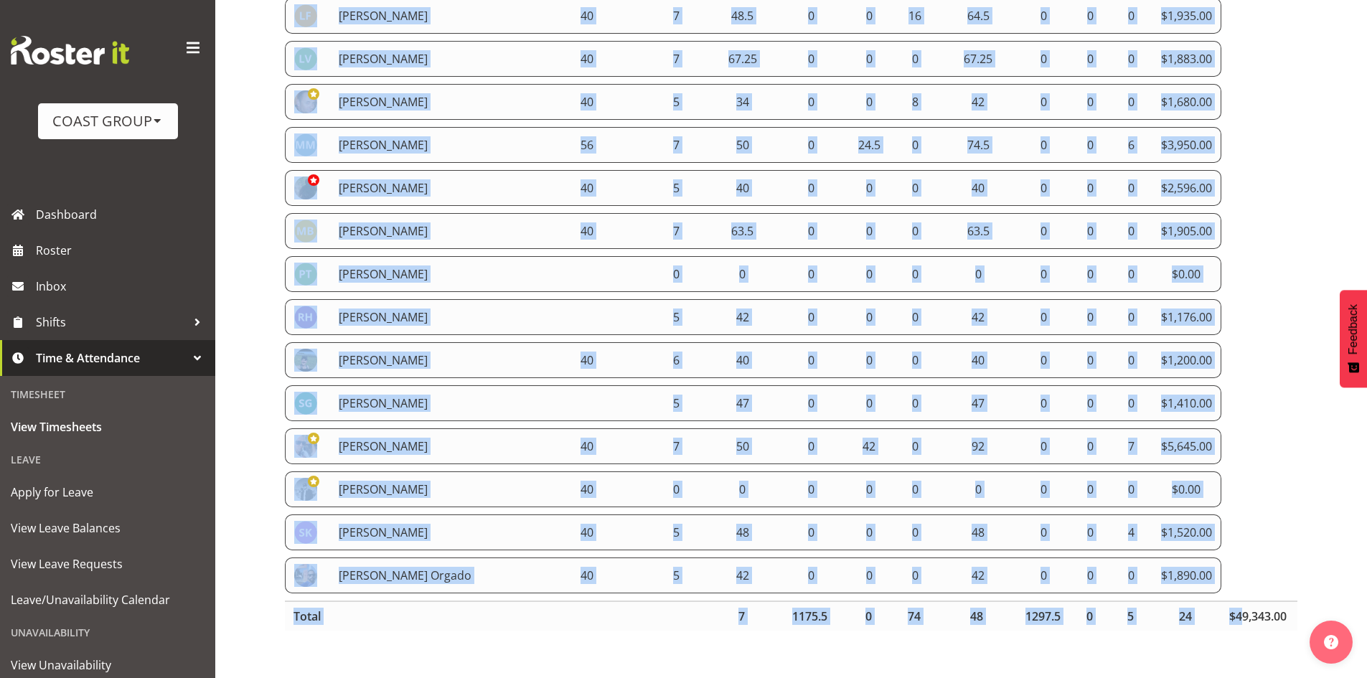
drag, startPoint x: 287, startPoint y: 159, endPoint x: 1212, endPoint y: 569, distance: 1012.0
click at [1212, 569] on tbody "[PERSON_NAME] 40 6 50 0 7.5 0 57.5 0 0 0 $2,143.75 [PERSON_NAME] 25 4 25.25 0 0…" at bounding box center [791, 16] width 1013 height 1156
copy tbody "[PERSON_NAME] 40 6 50 0 7.5 0 57.5 0 0 0 $2,143.75 [PERSON_NAME] 25 4 25.25 0 0…"
